Goal: Information Seeking & Learning: Learn about a topic

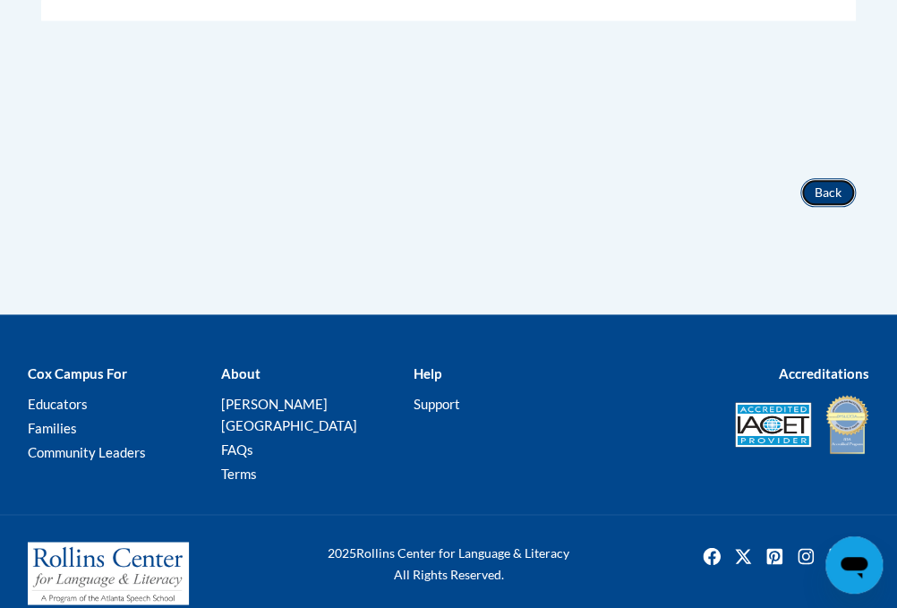
click at [832, 192] on button "Back" at bounding box center [827, 192] width 55 height 29
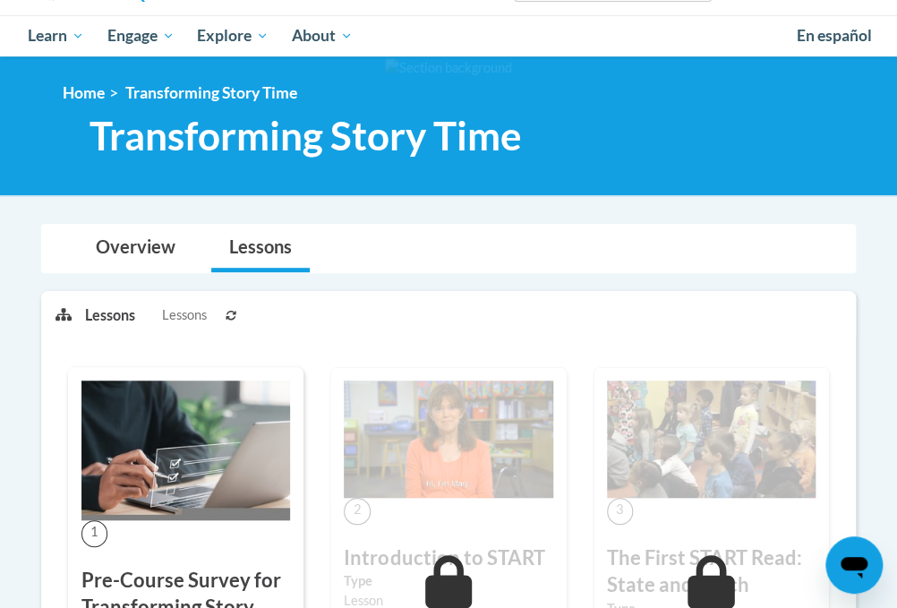
scroll to position [158, 0]
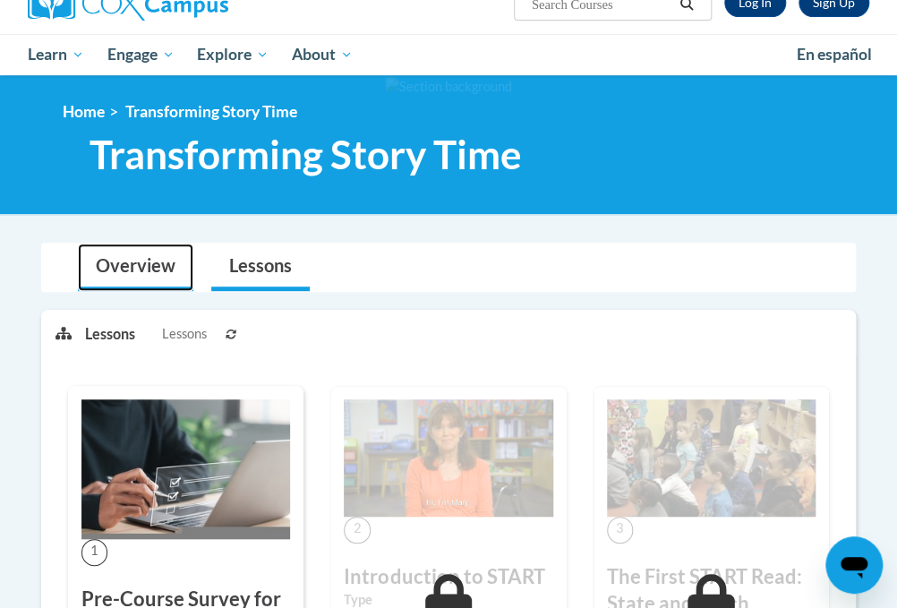
click at [126, 261] on link "Overview" at bounding box center [135, 266] width 115 height 47
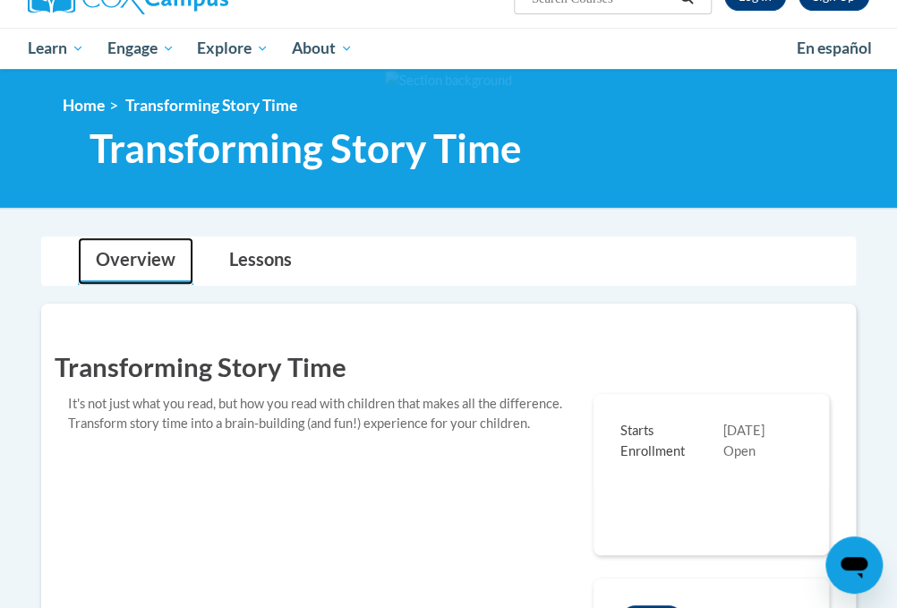
scroll to position [0, 0]
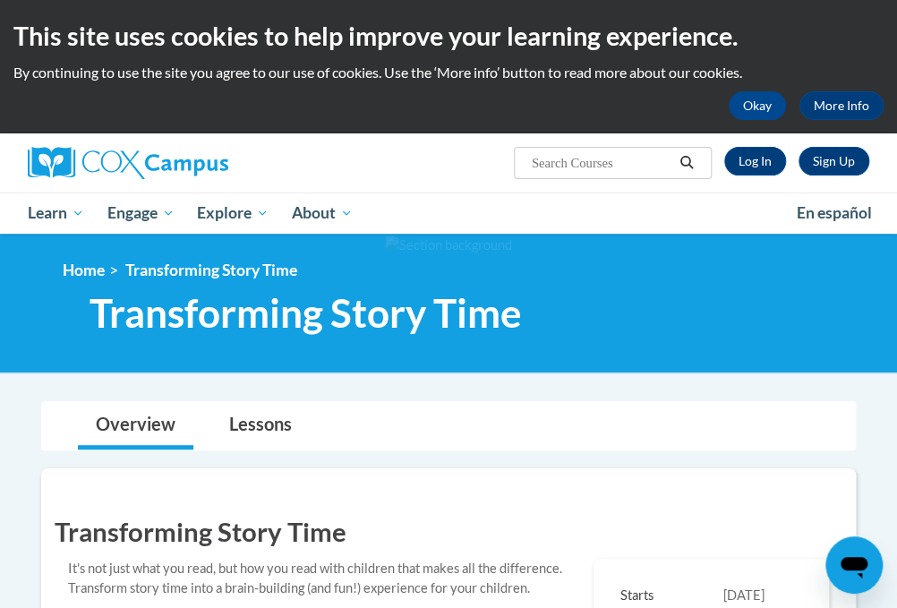
click at [858, 568] on icon "Open messaging window" at bounding box center [853, 567] width 27 height 21
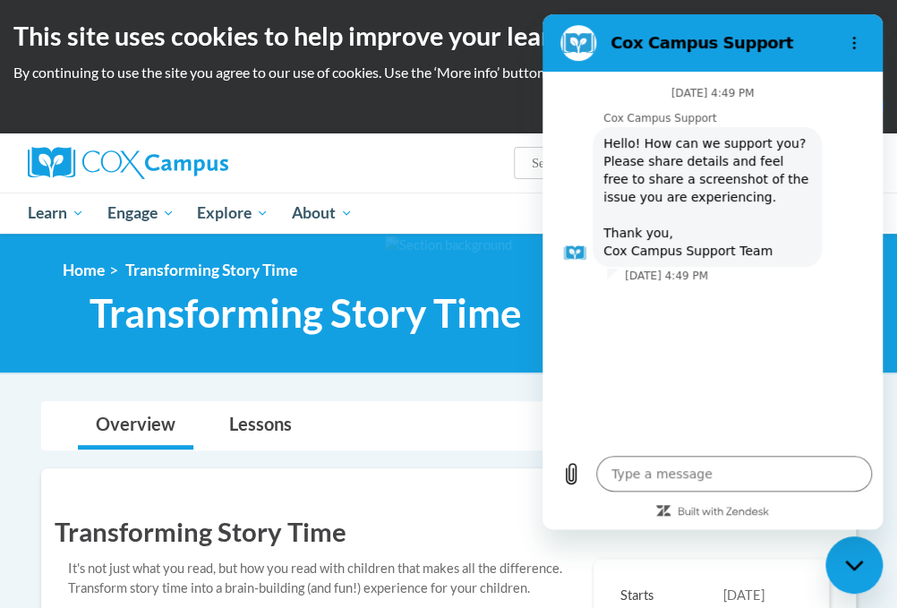
click at [492, 538] on h1 "Transforming Story Time" at bounding box center [448, 531] width 787 height 37
click at [473, 183] on div "Sign Up Log In Search Search..." at bounding box center [448, 162] width 868 height 59
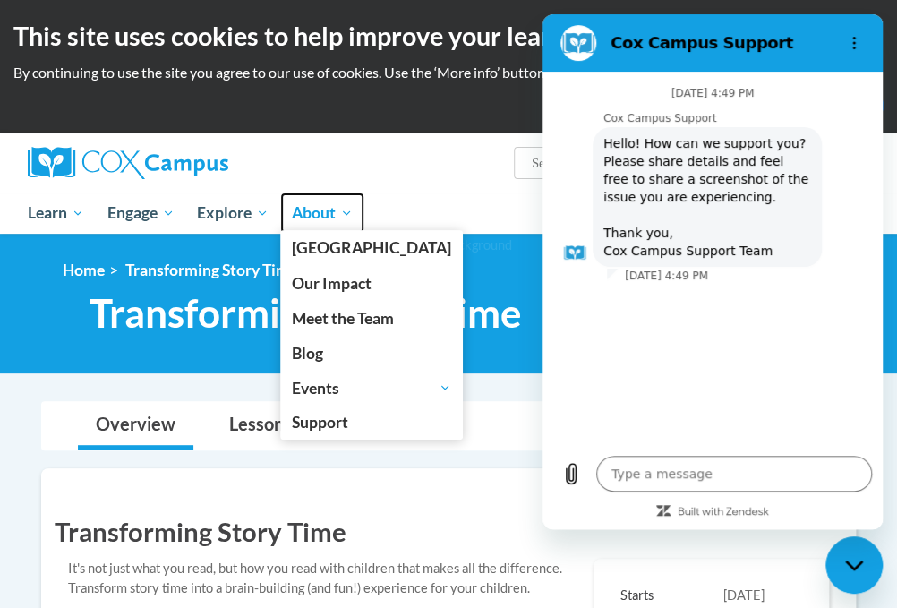
click at [344, 208] on span "About" at bounding box center [322, 212] width 61 height 21
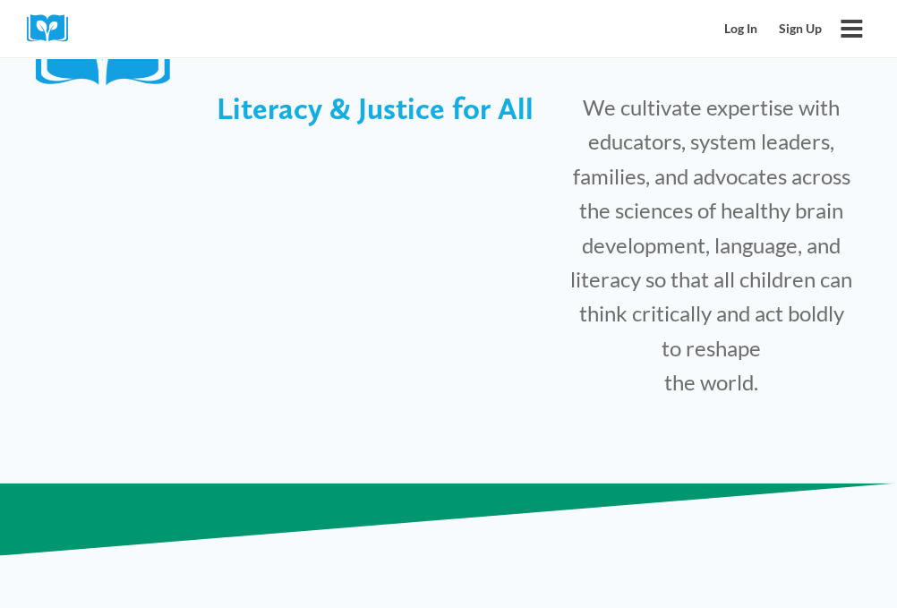
scroll to position [544, 0]
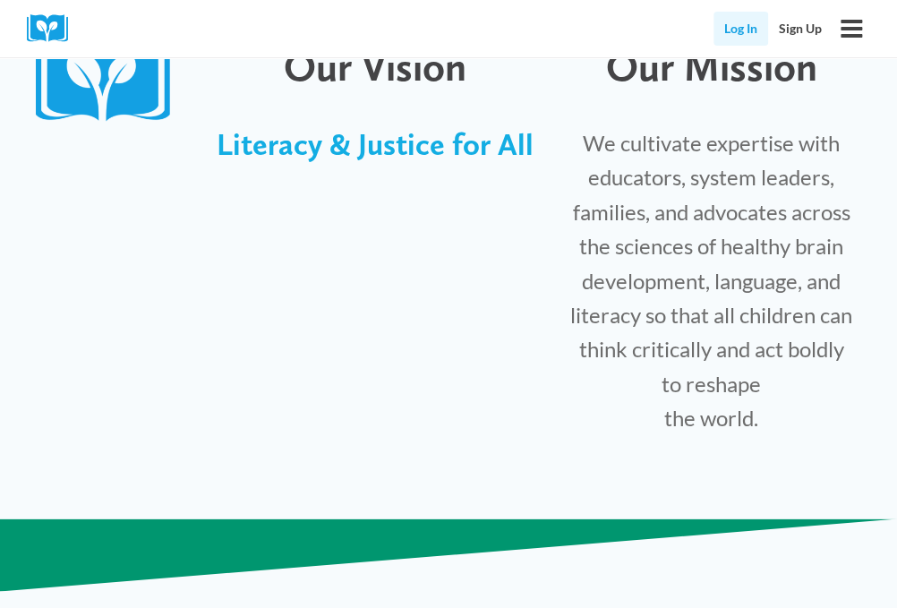
click at [735, 27] on link "Log In" at bounding box center [740, 29] width 55 height 34
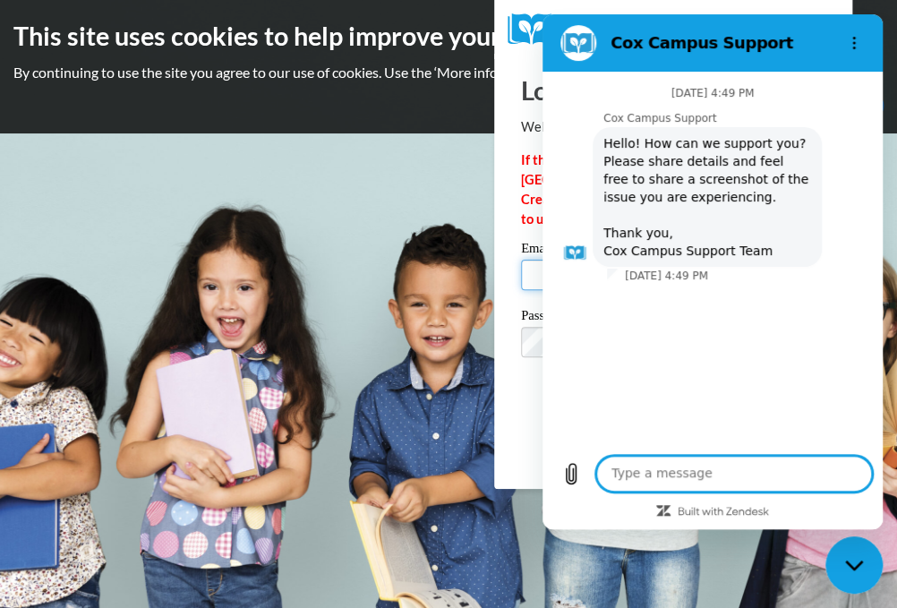
type input "CCwood1965@gmail.com"
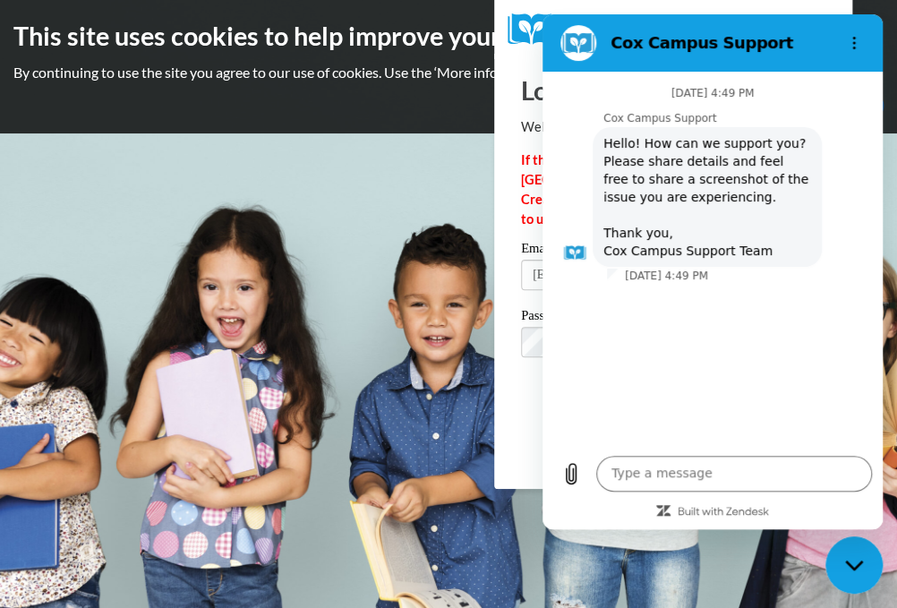
click at [497, 542] on body "This site uses cookies to help improve your learning experience. By continuing …" at bounding box center [448, 304] width 897 height 608
click at [850, 39] on icon "Options menu" at bounding box center [854, 43] width 14 height 14
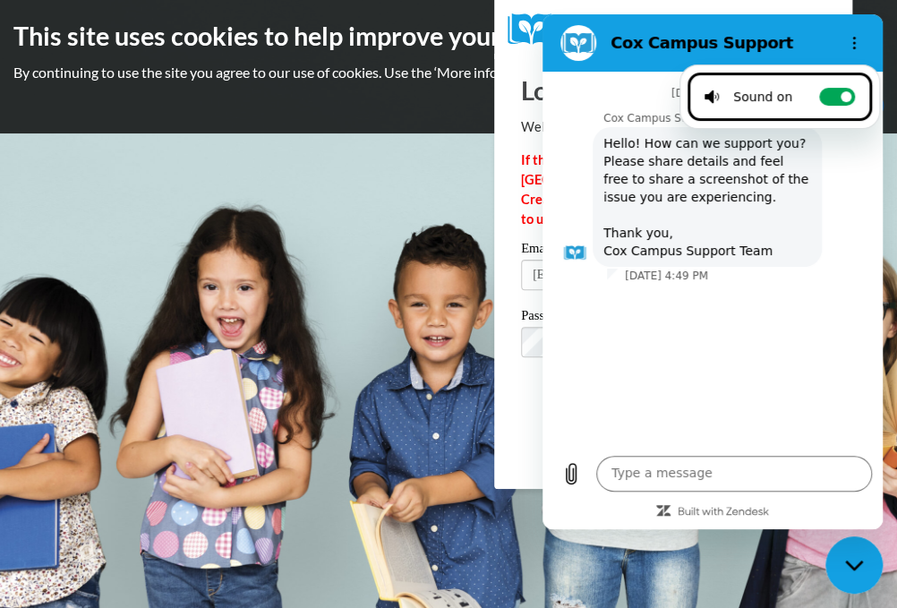
click at [547, 183] on div "October 12 at 4:49 PM Cox Campus Support Cox Campus Support says: Hello! How ca…" at bounding box center [712, 258] width 333 height 366
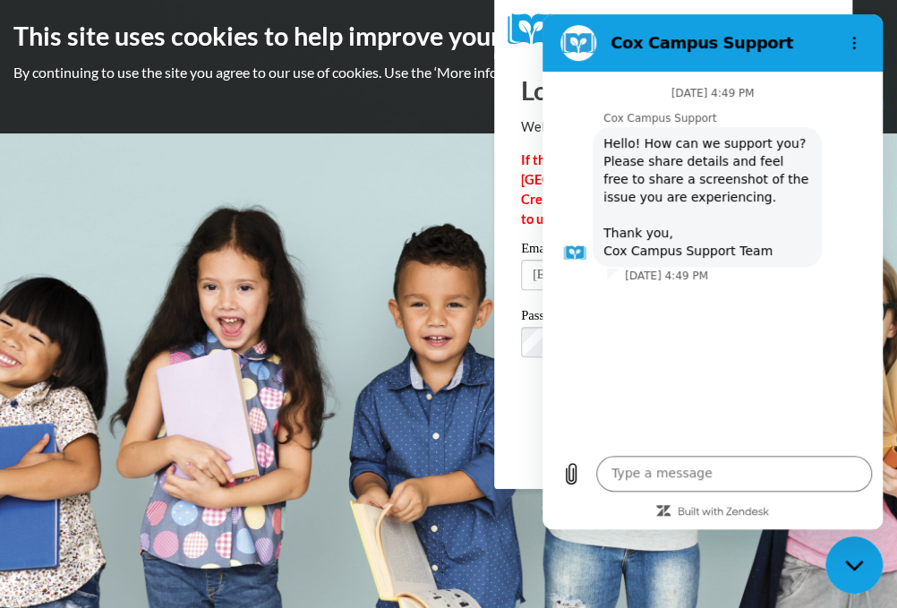
drag, startPoint x: 518, startPoint y: 74, endPoint x: 506, endPoint y: 72, distance: 12.8
click at [506, 72] on div "Log In Welcome back! If this is your FIRST TIME logging in to the NEW Cox Campu…" at bounding box center [673, 271] width 385 height 435
click at [509, 423] on div "Please enter your email! Please enter your password! Email CCwood1965@gmail.com…" at bounding box center [672, 345] width 331 height 206
click at [856, 41] on icon "Options menu" at bounding box center [854, 43] width 14 height 14
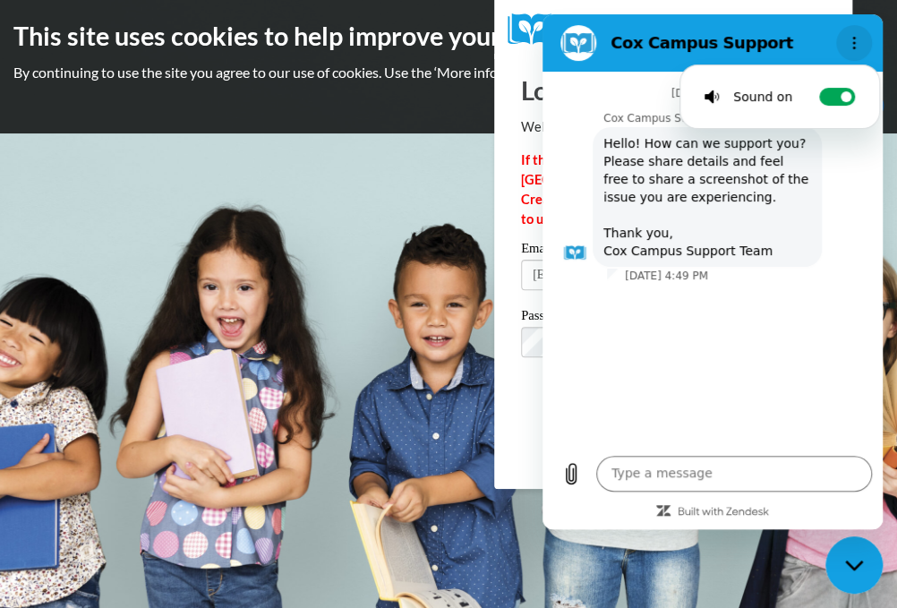
click at [856, 42] on icon "Options menu" at bounding box center [854, 43] width 14 height 14
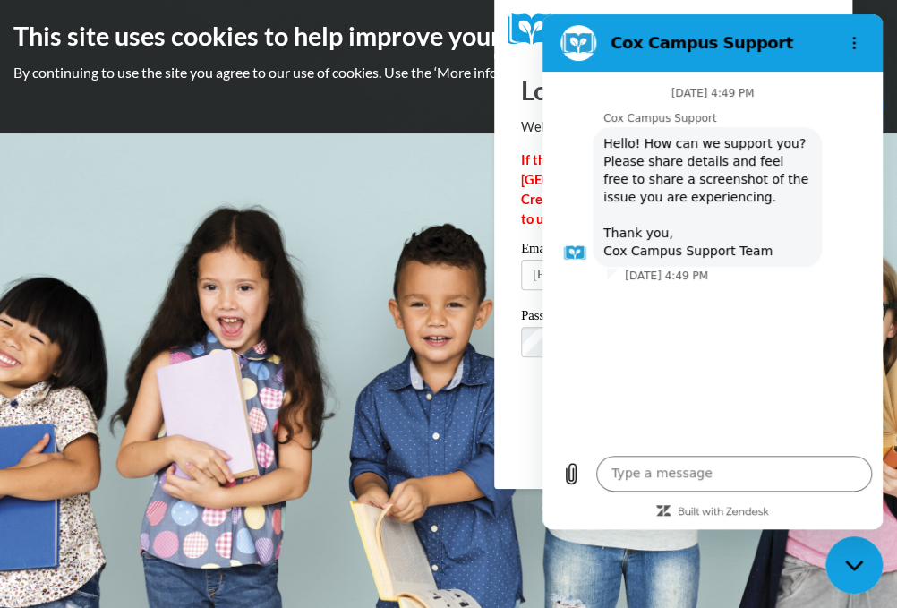
click at [852, 556] on div "Close messaging window" at bounding box center [854, 565] width 54 height 54
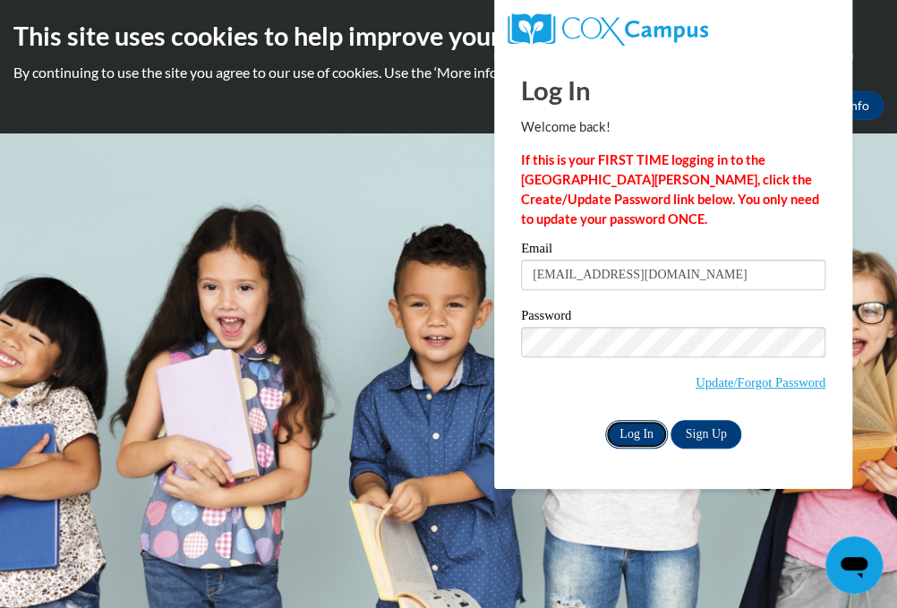
click at [636, 433] on input "Log In" at bounding box center [636, 434] width 63 height 29
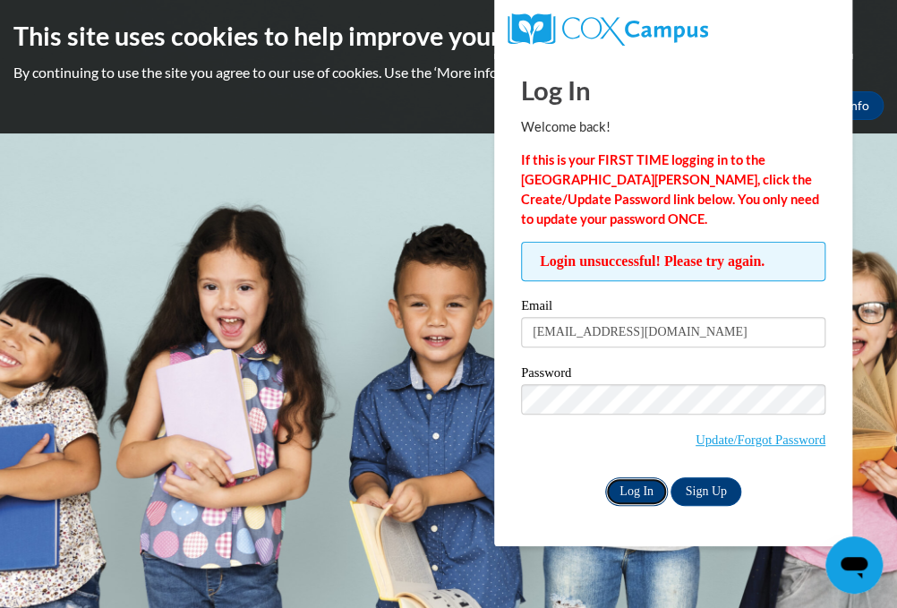
click at [605, 489] on input "Log In" at bounding box center [636, 491] width 63 height 29
click at [631, 497] on input "Log In" at bounding box center [636, 491] width 63 height 29
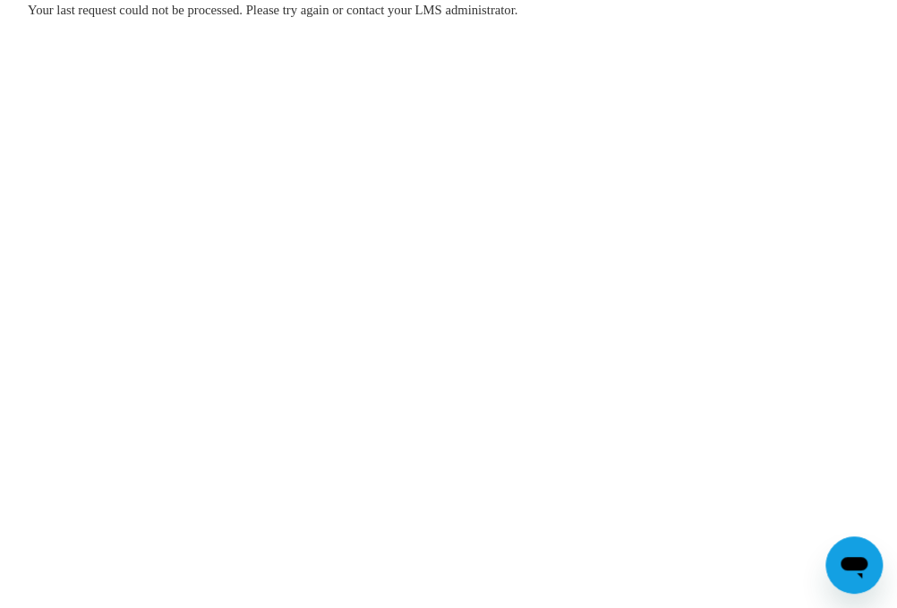
click at [272, 130] on body "Your last request could not be processed. Please try again or contact your LMS …" at bounding box center [448, 304] width 897 height 608
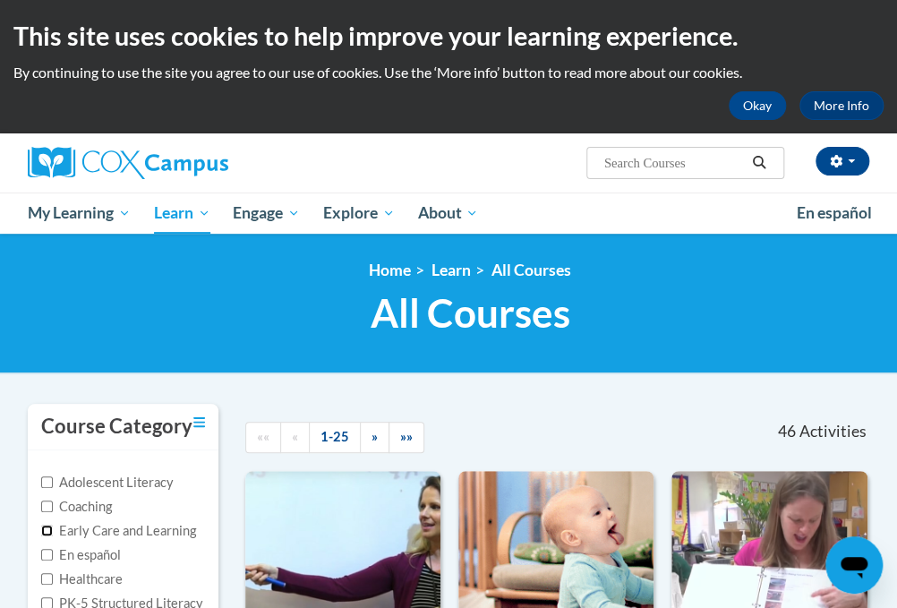
click at [46, 529] on input "Early Care and Learning" at bounding box center [47, 530] width 12 height 12
checkbox input "true"
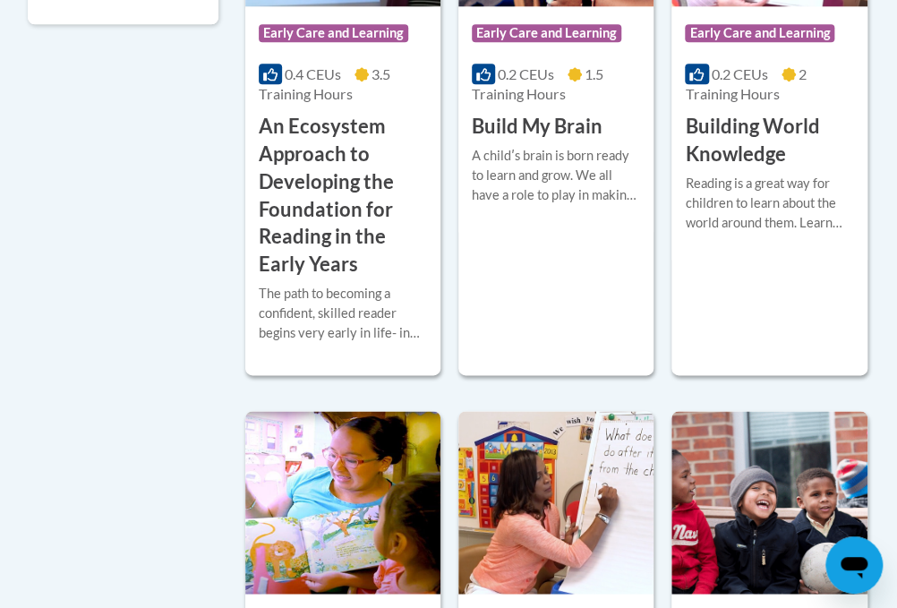
scroll to position [630, 0]
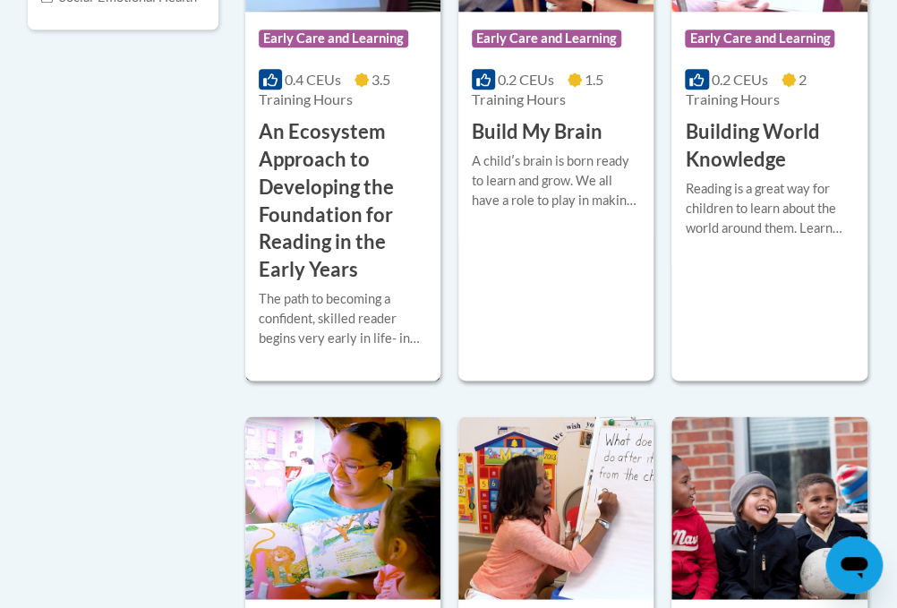
click at [302, 184] on h3 "An Ecosystem Approach to Developing the Foundation for Reading in the Early Yea…" at bounding box center [343, 201] width 168 height 166
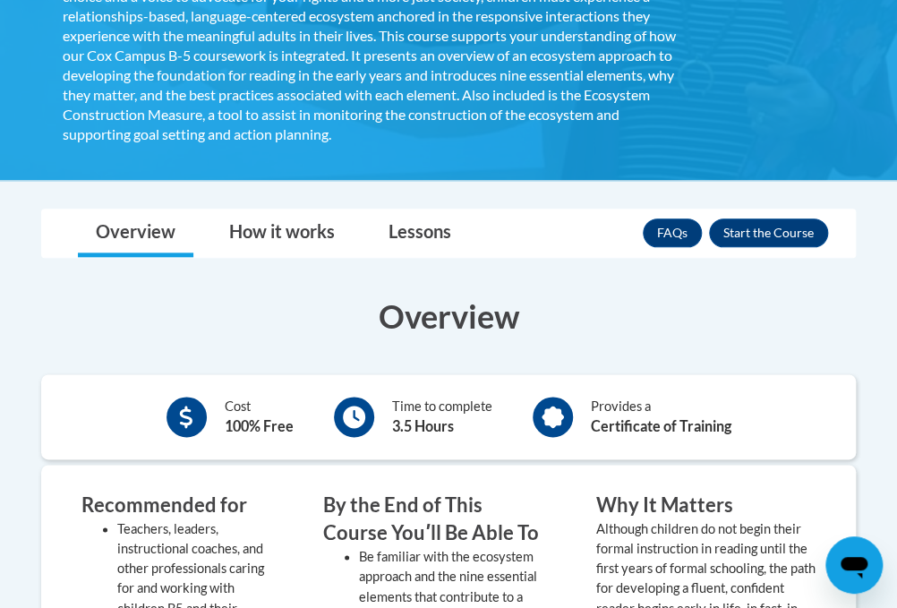
scroll to position [527, 0]
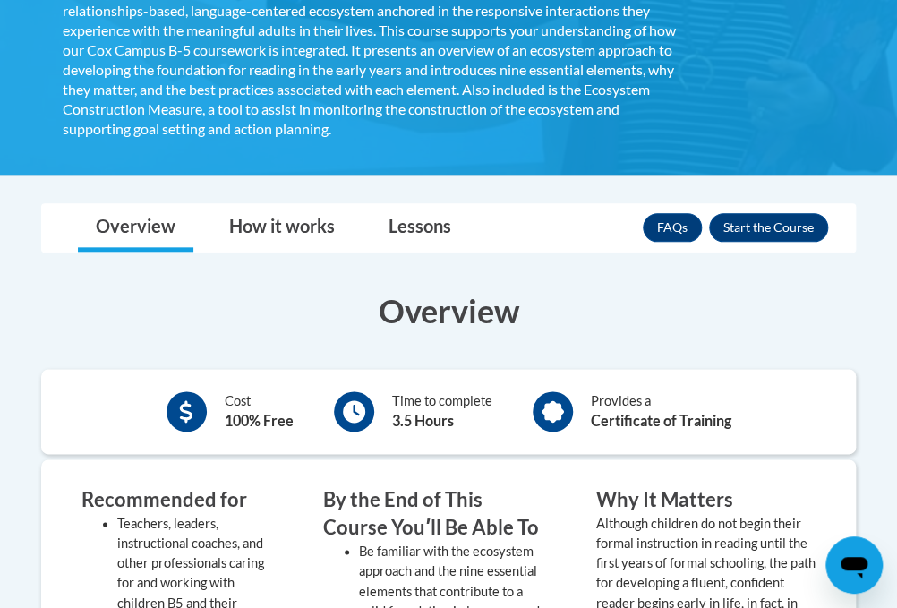
click at [556, 407] on icon at bounding box center [552, 411] width 22 height 22
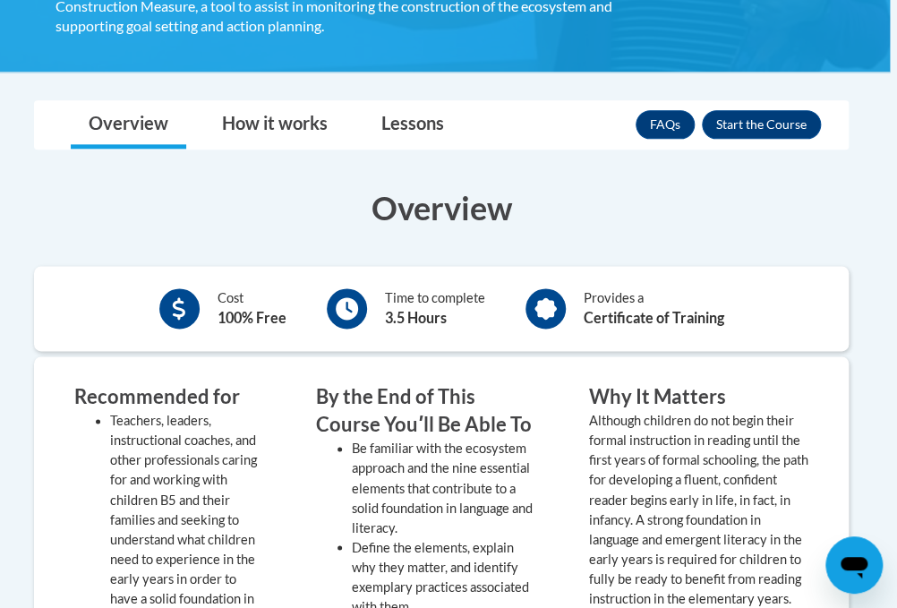
scroll to position [618, 7]
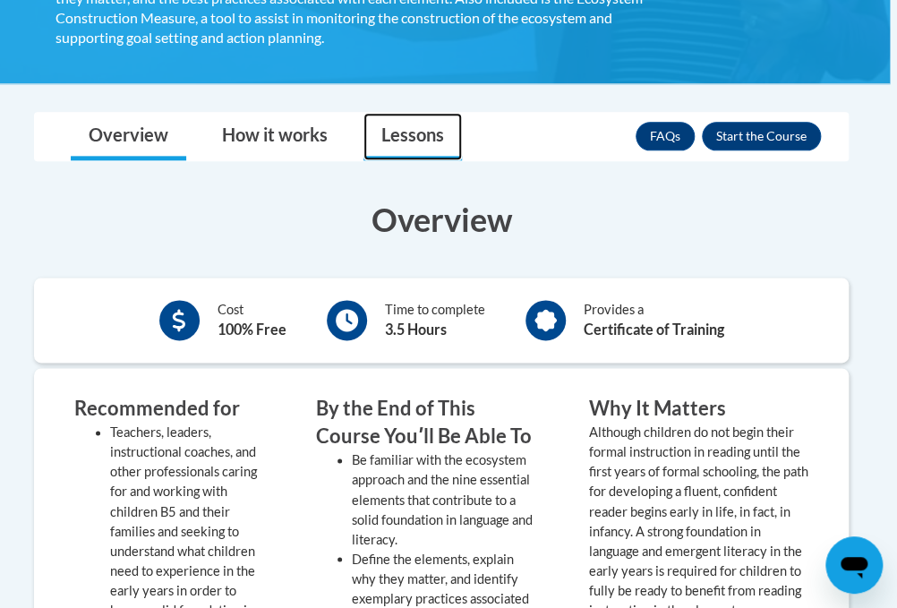
click at [405, 131] on link "Lessons" at bounding box center [412, 136] width 98 height 47
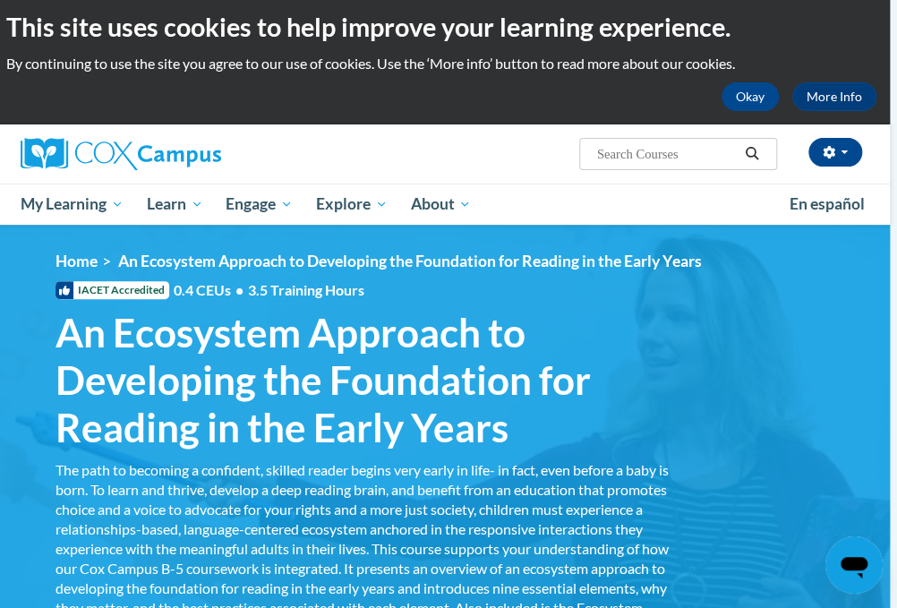
scroll to position [0, 7]
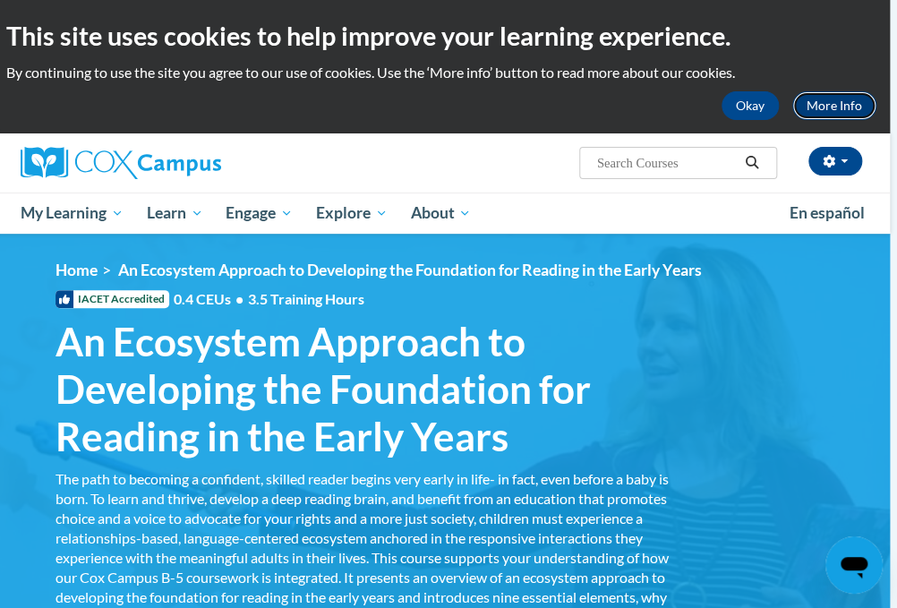
click at [830, 106] on link "More Info" at bounding box center [834, 105] width 84 height 29
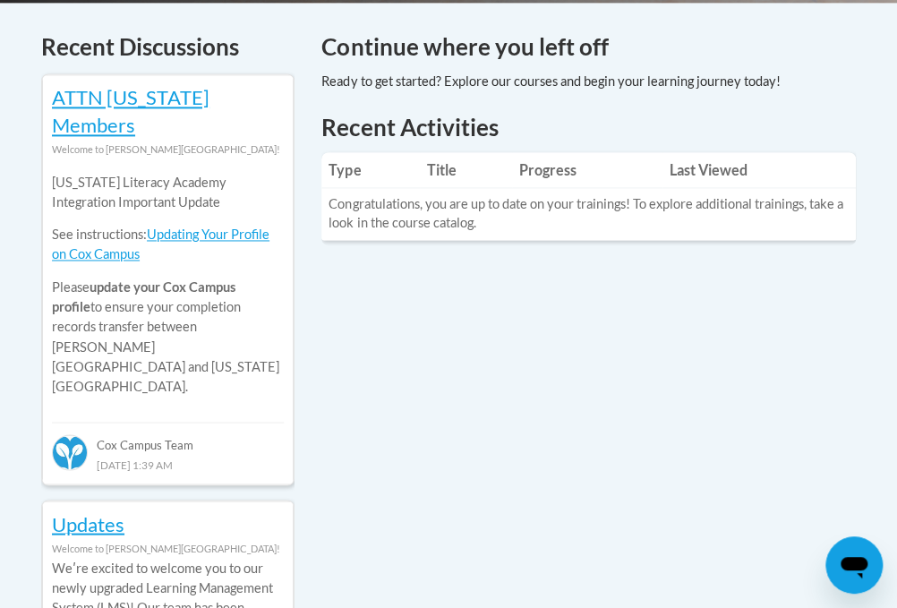
scroll to position [808, 0]
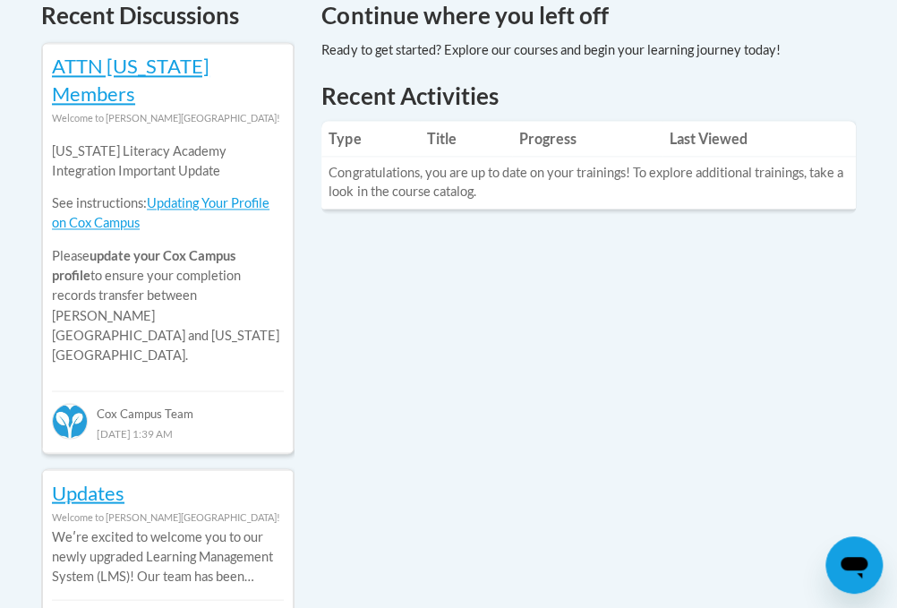
click at [561, 183] on td "Congratulations, you are up to date on your trainings! To explore additional tr…" at bounding box center [588, 183] width 534 height 52
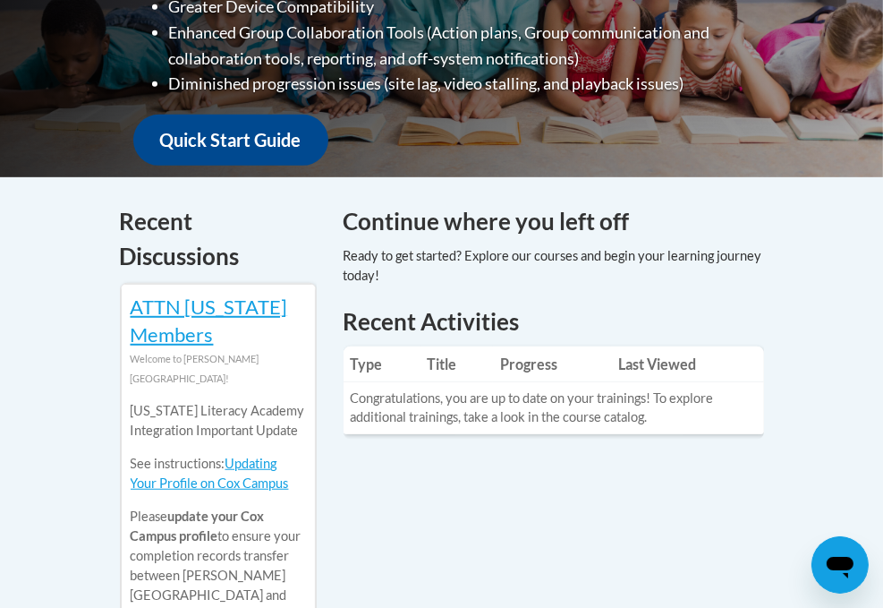
scroll to position [619, 0]
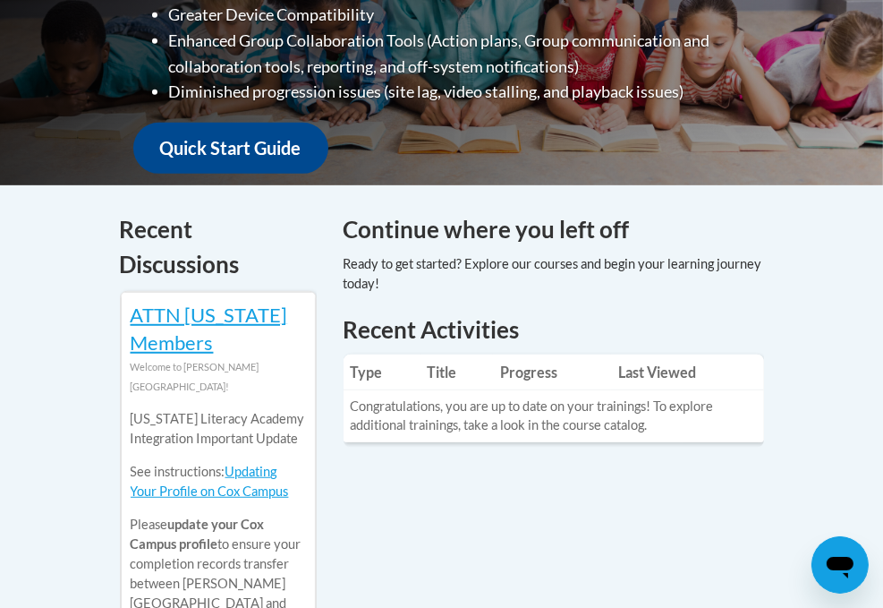
click at [746, 423] on td "Congratulations, you are up to date on your trainings! To explore additional tr…" at bounding box center [554, 416] width 421 height 52
click at [648, 226] on h4 "Continue where you left off" at bounding box center [554, 229] width 421 height 35
click at [264, 140] on link "Quick Start Guide" at bounding box center [230, 148] width 195 height 51
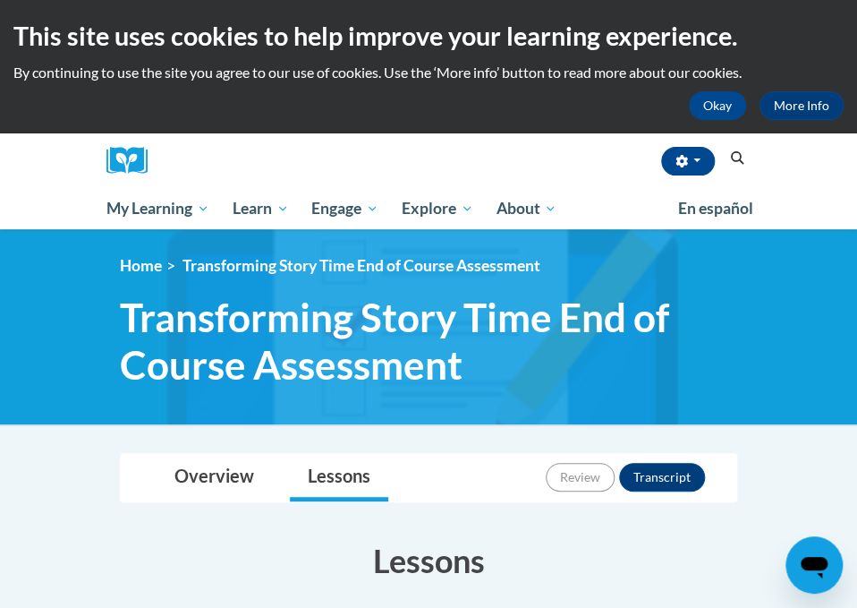
click at [830, 140] on div "[PERSON_NAME] ([GEOGRAPHIC_DATA]/Los_Angeles UTC-07:00) My Profile Inbox My Tra…" at bounding box center [428, 181] width 857 height 96
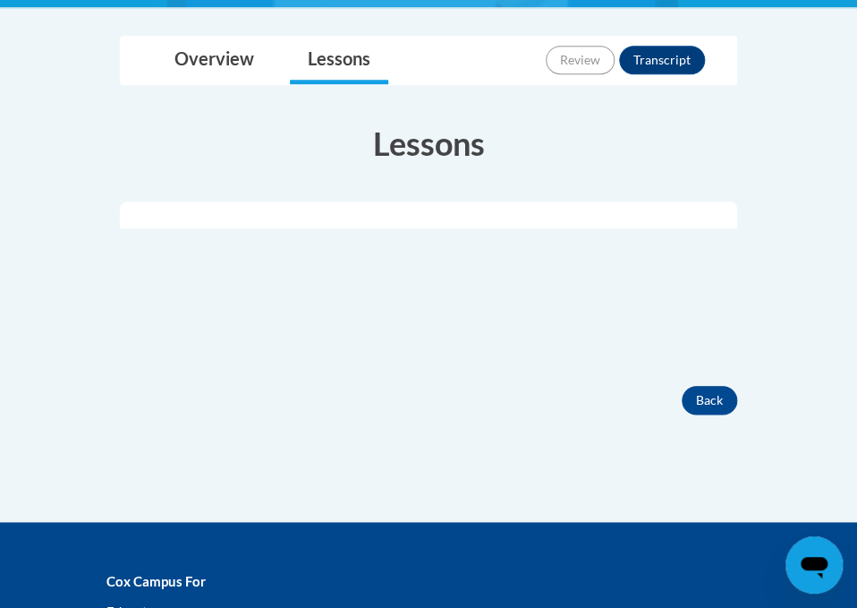
scroll to position [424, 0]
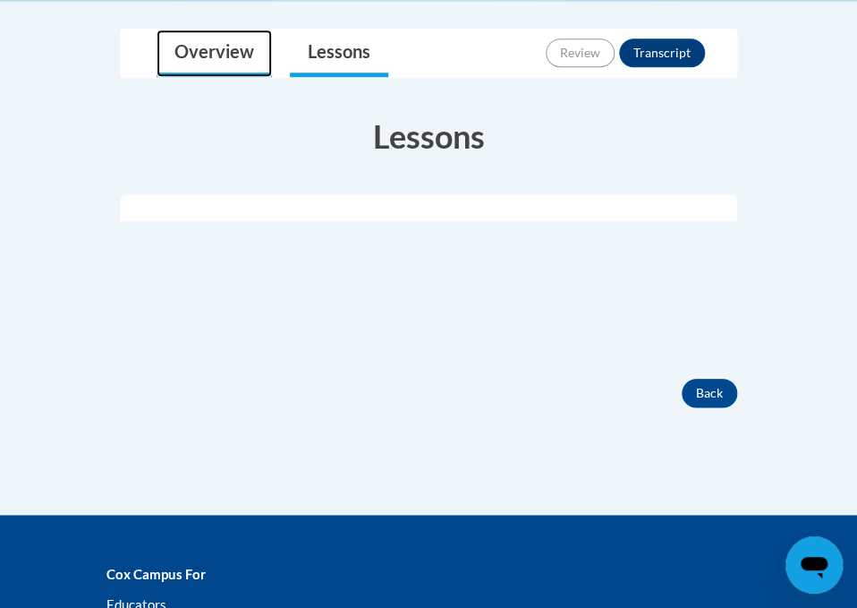
click at [202, 46] on link "Overview" at bounding box center [214, 53] width 115 height 47
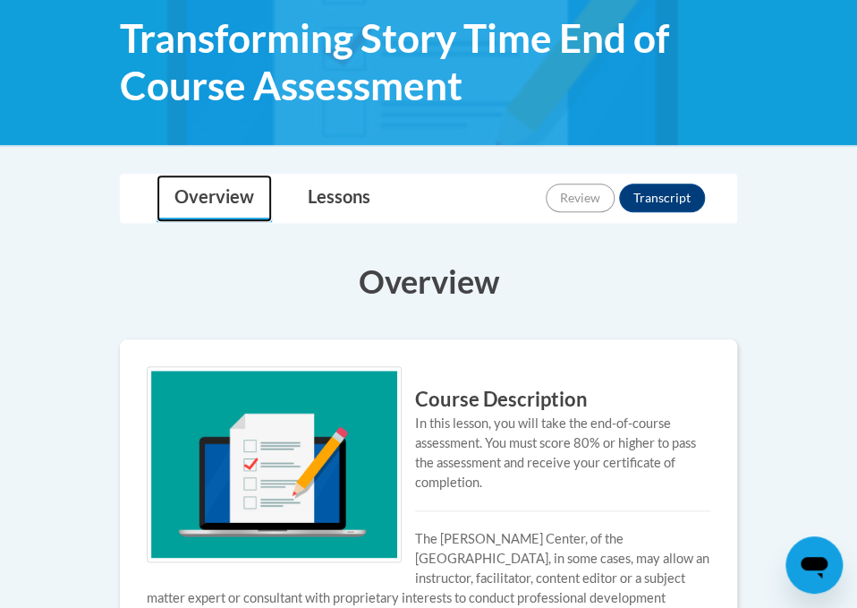
scroll to position [276, 0]
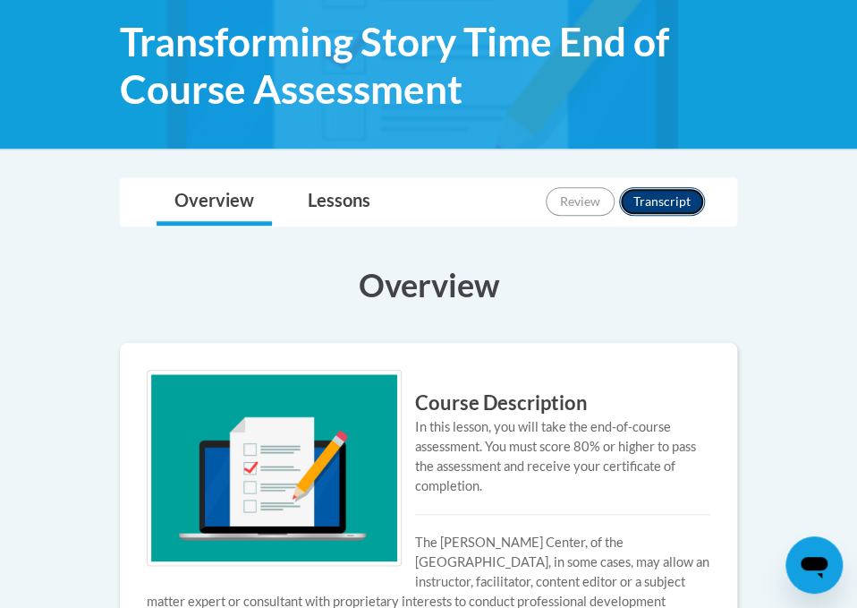
click at [661, 201] on button "Transcript" at bounding box center [662, 201] width 86 height 29
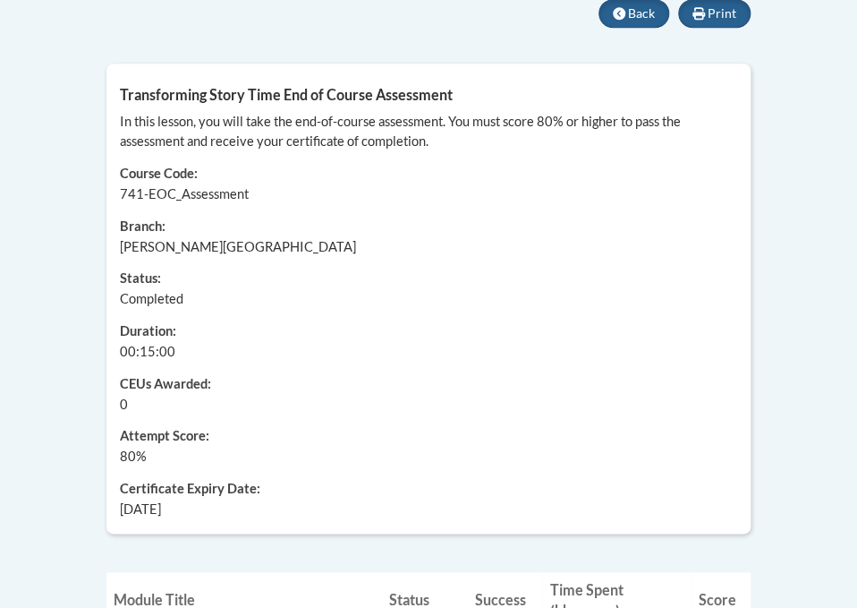
scroll to position [394, 0]
